Goal: Entertainment & Leisure: Consume media (video, audio)

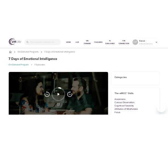
scroll to position [27, 0]
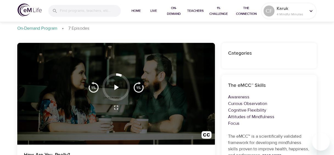
click at [115, 86] on icon "button" at bounding box center [116, 86] width 4 height 5
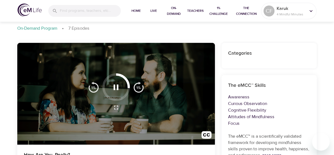
scroll to position [0, 0]
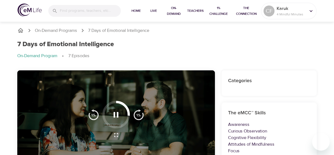
click at [237, 83] on h6 "Categories" at bounding box center [269, 81] width 82 height 8
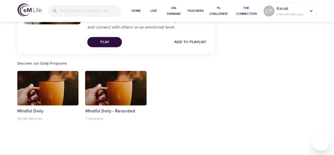
scroll to position [661, 0]
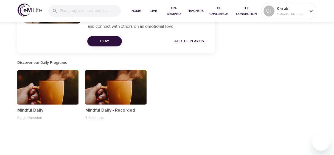
click at [30, 109] on p "Mindful Daily" at bounding box center [47, 110] width 61 height 7
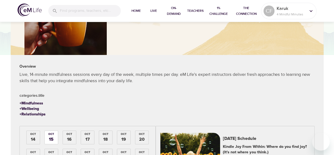
scroll to position [110, 0]
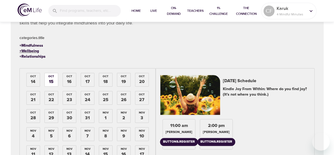
click at [32, 50] on div "+ Wellbeing" at bounding box center [28, 50] width 19 height 5
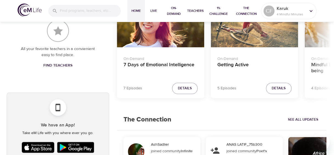
scroll to position [251, 0]
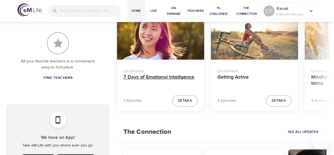
click at [170, 74] on h4 "7 Days of Emotional Intelligence" at bounding box center [160, 80] width 74 height 13
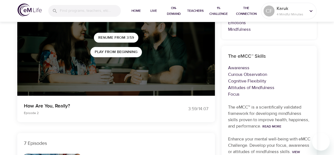
scroll to position [86, 0]
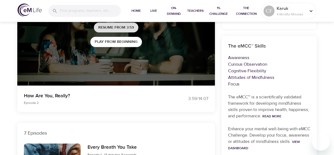
click at [129, 25] on span "Resume from 3:59" at bounding box center [116, 27] width 36 height 7
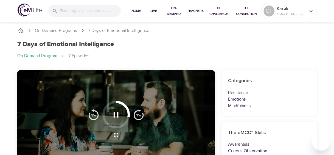
scroll to position [27, 0]
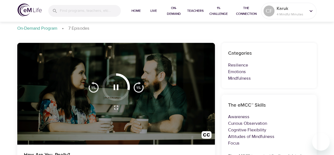
click at [118, 87] on icon "button" at bounding box center [116, 87] width 10 height 10
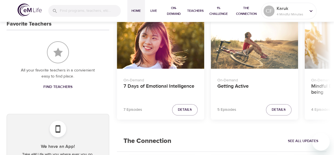
scroll to position [251, 0]
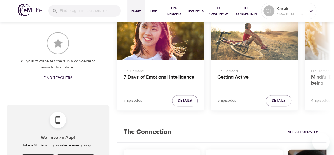
click at [237, 79] on h4 "Getting Active" at bounding box center [254, 80] width 74 height 13
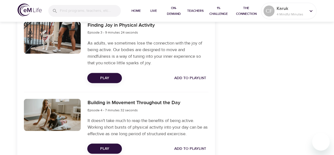
scroll to position [468, 0]
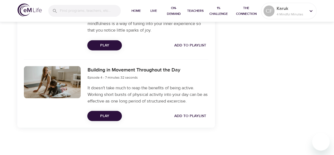
click at [98, 118] on span "Play" at bounding box center [105, 115] width 26 height 7
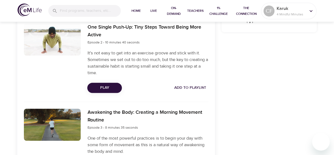
scroll to position [301, 0]
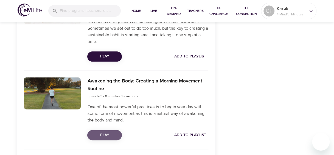
click at [109, 133] on span "Play" at bounding box center [105, 134] width 26 height 7
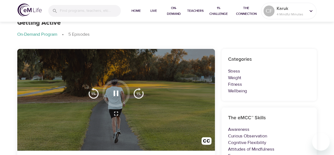
scroll to position [0, 0]
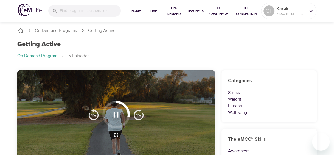
click at [113, 116] on icon "button" at bounding box center [116, 115] width 10 height 10
